Goal: Communication & Community: Answer question/provide support

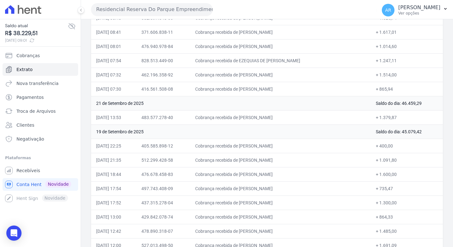
scroll to position [411, 0]
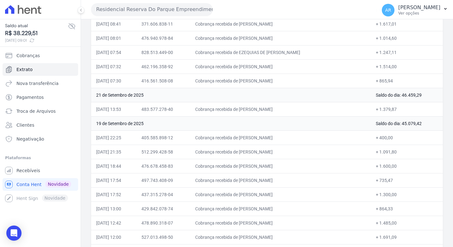
drag, startPoint x: 396, startPoint y: 109, endPoint x: 88, endPoint y: 112, distance: 308.1
drag, startPoint x: 88, startPoint y: 112, endPoint x: 108, endPoint y: 110, distance: 20.0
click at [108, 110] on td "[DATE] 13:53" at bounding box center [113, 109] width 45 height 14
drag, startPoint x: 97, startPoint y: 110, endPoint x: 399, endPoint y: 110, distance: 302.1
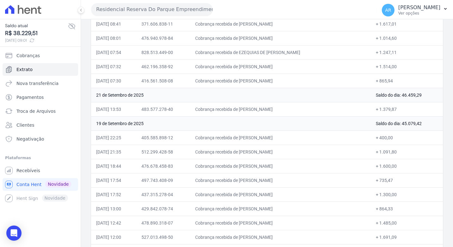
click at [399, 110] on tr "[DATE] 13:53 483.577.278-40 Cobrança recebida de [PERSON_NAME] + 1.379,87" at bounding box center [267, 109] width 352 height 14
click at [275, 110] on td "Cobrança recebida de [PERSON_NAME]" at bounding box center [280, 109] width 181 height 14
click at [8, 201] on div "Você não possui Hent Sign ativado. Para saber mais, fale com a equipe Hent. Hen…" at bounding box center [41, 198] width 76 height 13
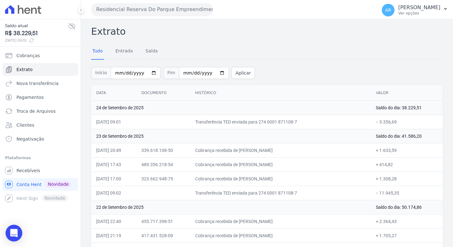
click at [13, 229] on div "Open Intercom Messenger" at bounding box center [14, 233] width 17 height 17
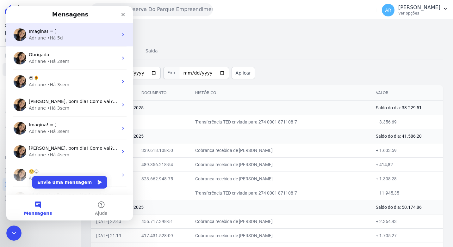
click at [54, 35] on div "• Há 5d" at bounding box center [55, 38] width 16 height 7
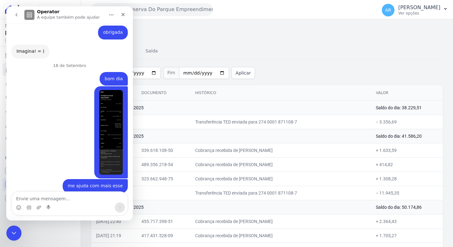
scroll to position [2249, 0]
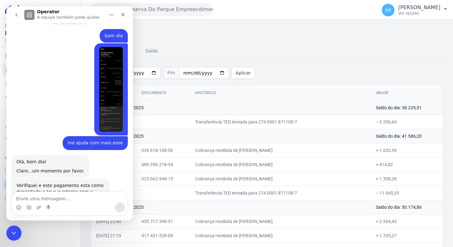
click at [63, 201] on textarea "Envie uma mensagem..." at bounding box center [70, 197] width 116 height 11
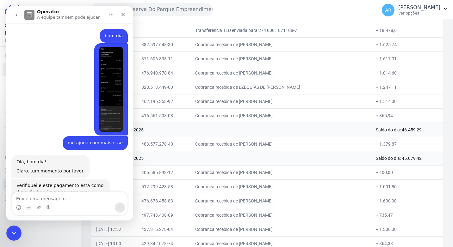
scroll to position [380, 0]
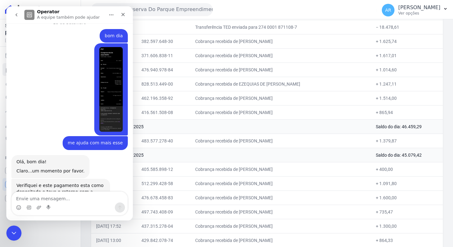
click at [38, 196] on textarea "Envie uma mensagem..." at bounding box center [70, 197] width 116 height 11
type textarea "Bom dia!"
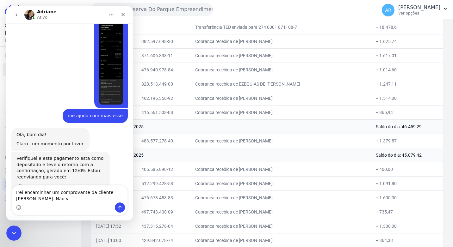
scroll to position [2282, 0]
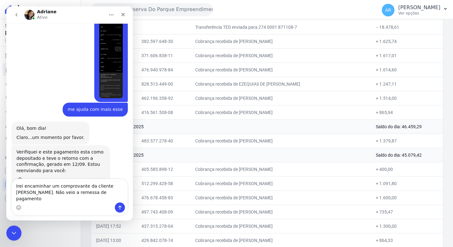
type textarea "Irei encaminhar um comprovante da cliente [PERSON_NAME]. Não veio a remessa de …"
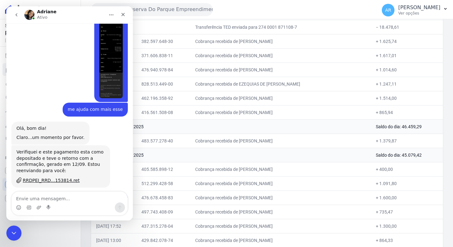
scroll to position [2297, 0]
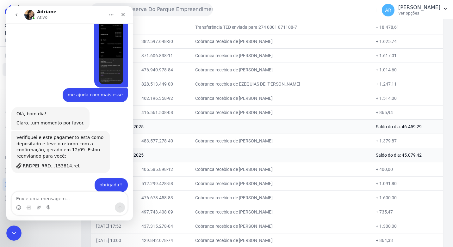
click at [39, 205] on div "Messenger da Intercom" at bounding box center [38, 208] width 5 height 10
click at [39, 206] on icon "Upload do anexo" at bounding box center [38, 207] width 5 height 5
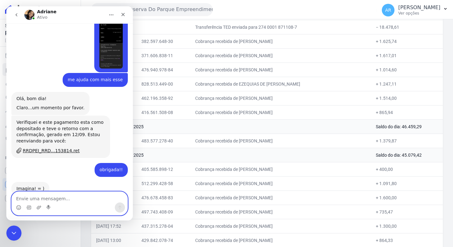
scroll to position [2346, 0]
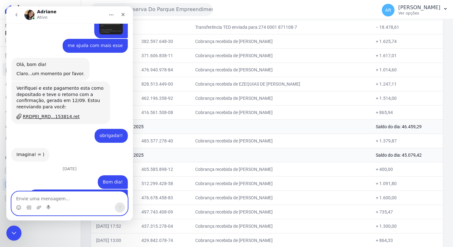
click at [84, 196] on textarea "Envie uma mensagem..." at bounding box center [70, 197] width 116 height 11
type textarea "Combinado, obrigada"
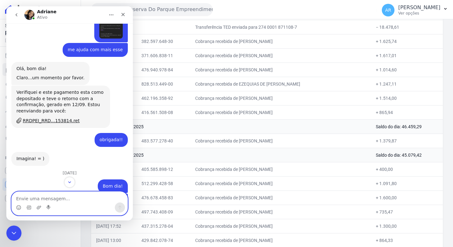
scroll to position [2384, 0]
